Goal: Information Seeking & Learning: Learn about a topic

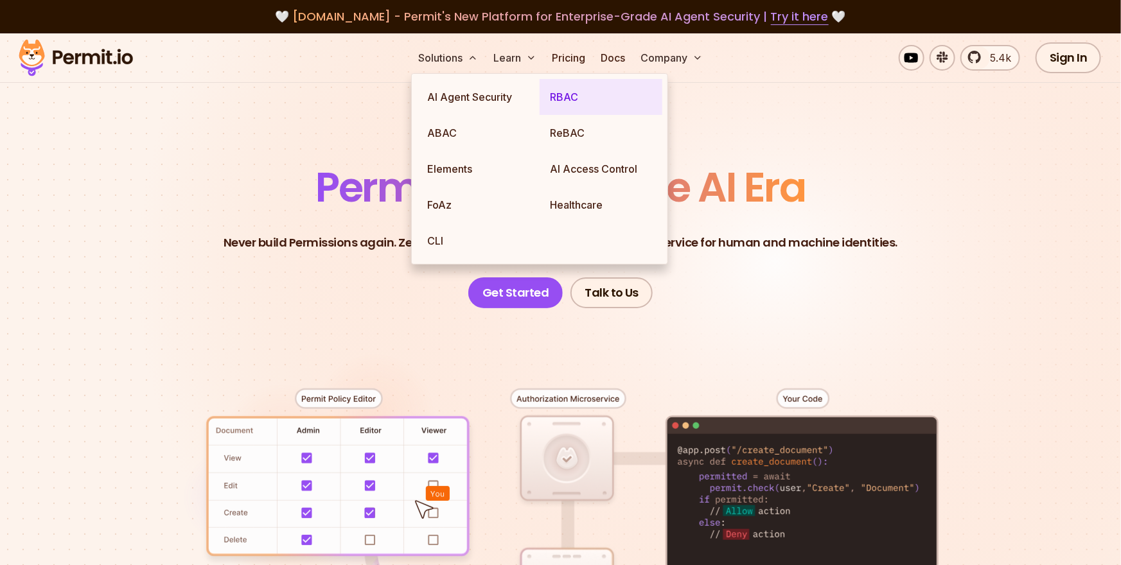
click at [552, 105] on link "RBAC" at bounding box center [601, 97] width 123 height 36
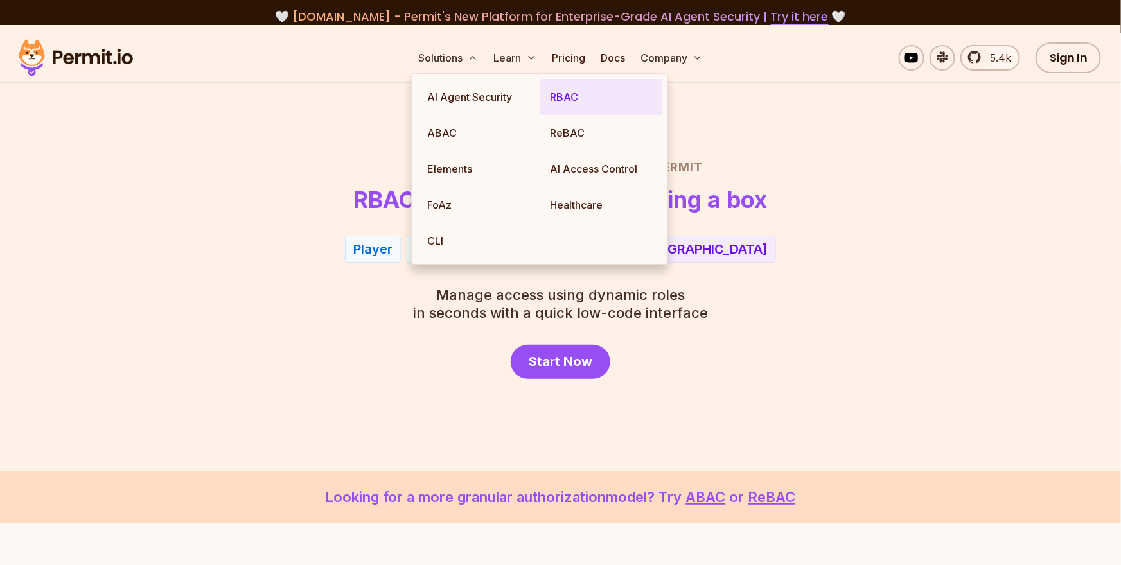
click at [552, 105] on link "RBAC" at bounding box center [601, 97] width 123 height 36
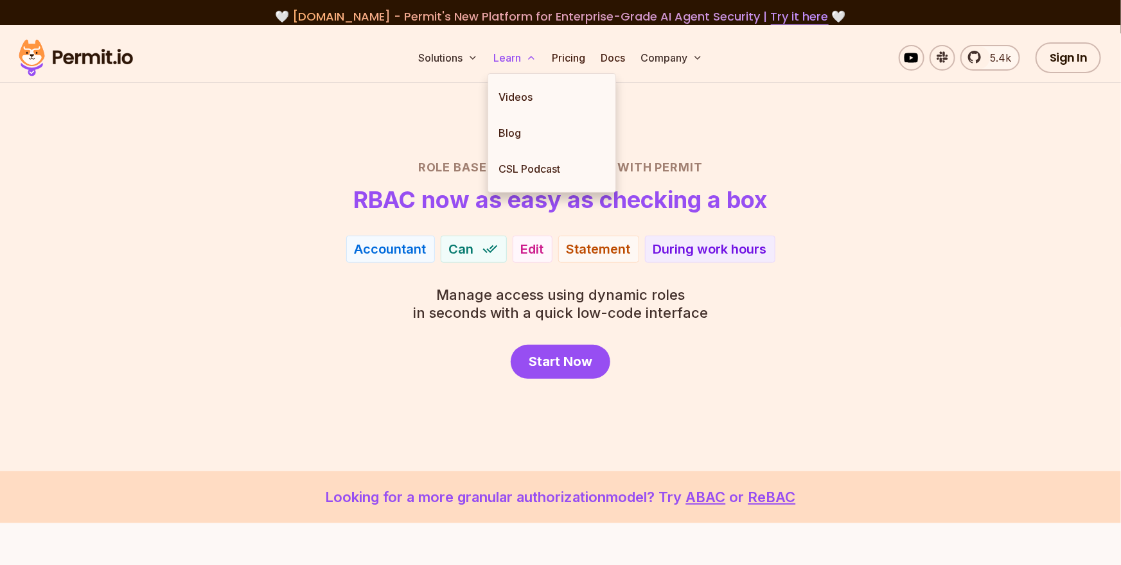
click at [513, 58] on button "Learn" at bounding box center [514, 58] width 53 height 26
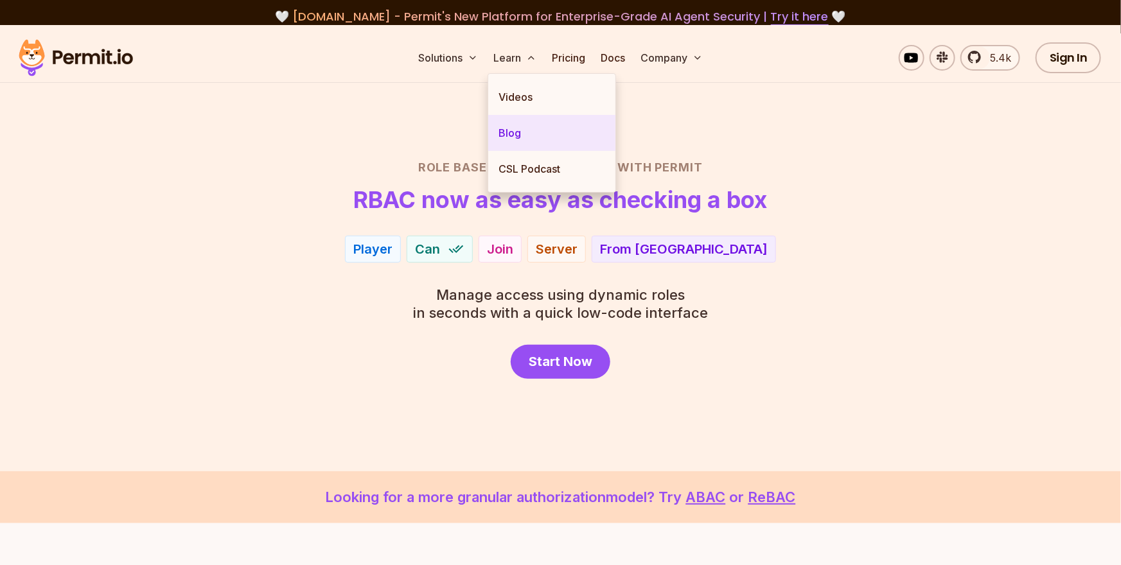
click at [506, 132] on link "Blog" at bounding box center [551, 133] width 127 height 36
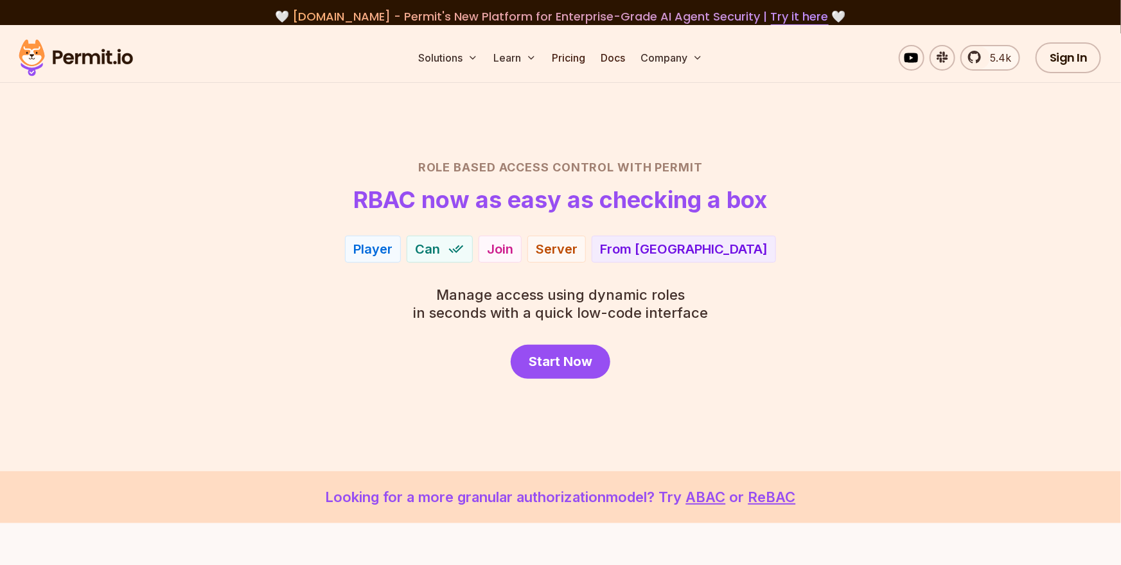
click at [88, 55] on img at bounding box center [76, 58] width 126 height 44
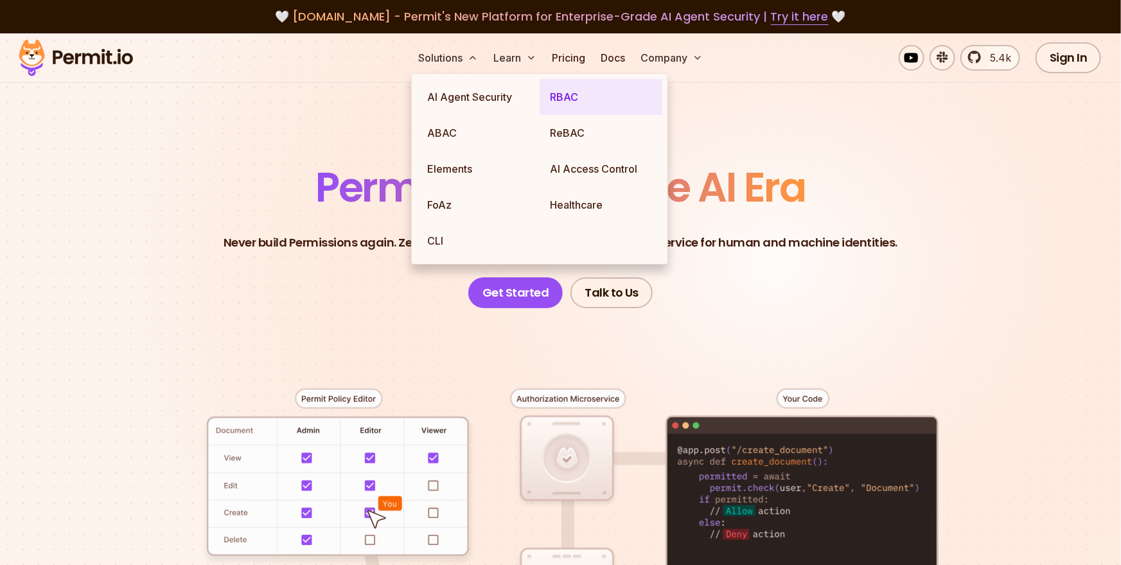
click at [558, 103] on link "RBAC" at bounding box center [601, 97] width 123 height 36
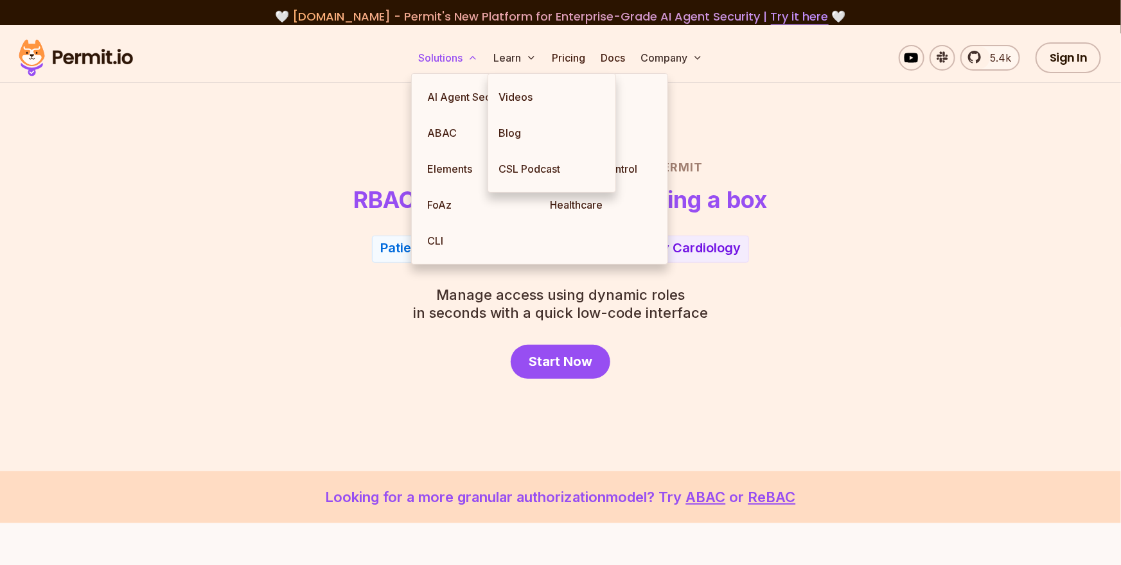
click at [444, 57] on button "Solutions" at bounding box center [448, 58] width 70 height 26
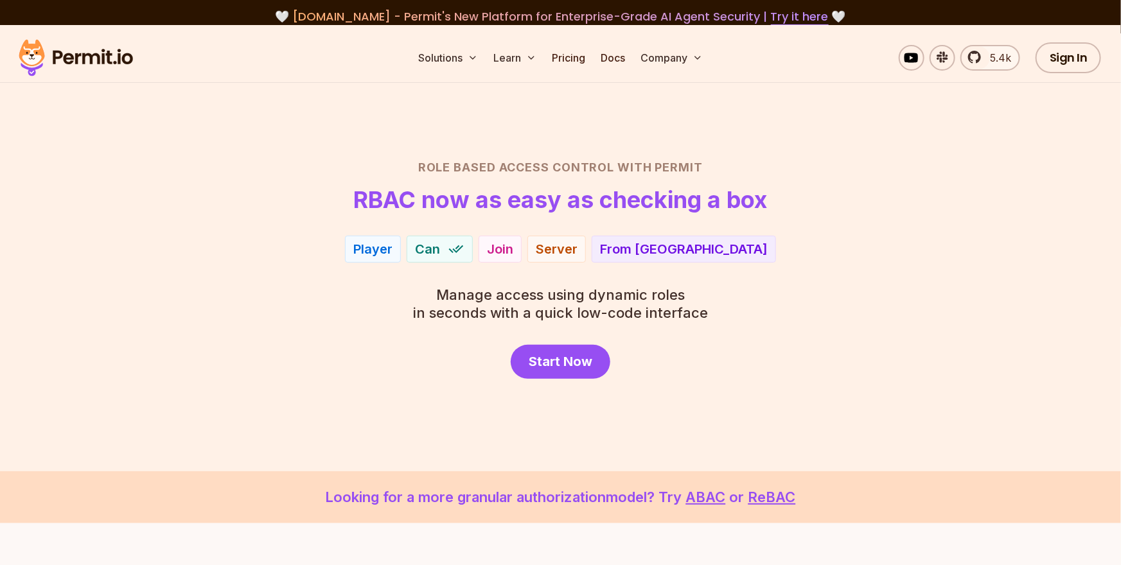
click at [329, 152] on section "Role Based Access Control with Permit RBAC now as easy as checking a box Patien…" at bounding box center [560, 248] width 1121 height 446
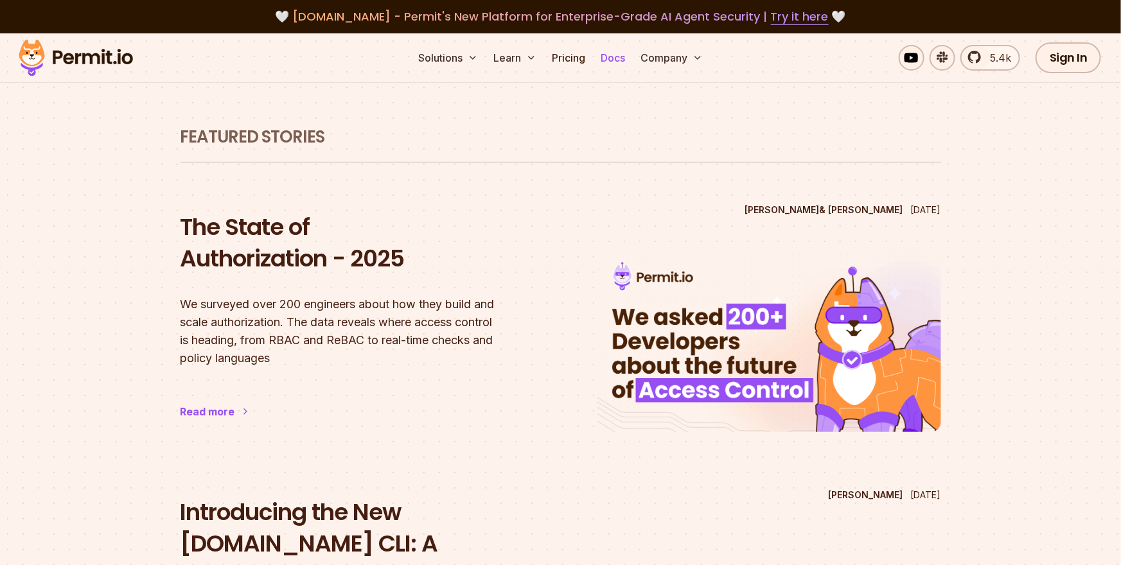
click at [611, 64] on link "Docs" at bounding box center [613, 58] width 35 height 26
